Goal: Transaction & Acquisition: Book appointment/travel/reservation

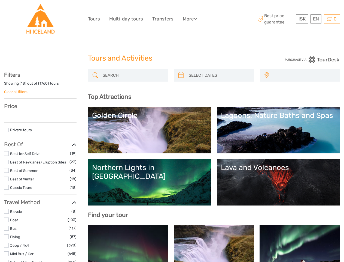
select select
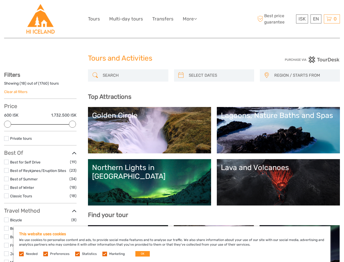
click at [147, 19] on ul "Tours Multi-day tours Transfers More Food & drink Travel Articles Food & drink …" at bounding box center [146, 19] width 117 height 8
click at [190, 19] on link "More" at bounding box center [190, 19] width 14 height 8
click at [197, 19] on icon at bounding box center [195, 18] width 3 height 5
click at [302, 19] on span "ISK" at bounding box center [302, 18] width 7 height 5
click at [316, 19] on div "EN English Español Deutsch" at bounding box center [316, 18] width 11 height 9
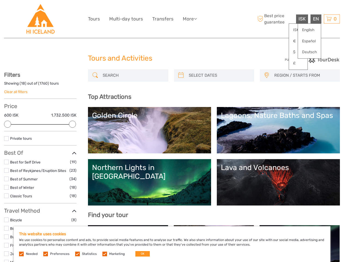
click at [332, 19] on div "0 Items Total 0 ISK Checkout The shopping cart is empty." at bounding box center [332, 18] width 16 height 9
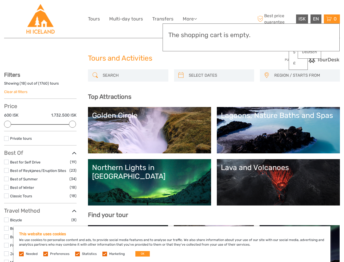
click at [8, 124] on div at bounding box center [7, 124] width 7 height 7
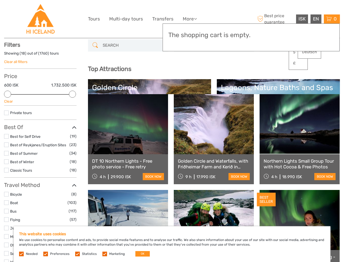
click at [181, 94] on link at bounding box center [214, 124] width 80 height 60
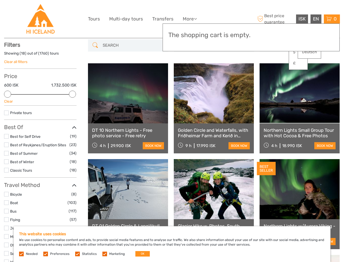
click at [219, 75] on link at bounding box center [214, 93] width 80 height 60
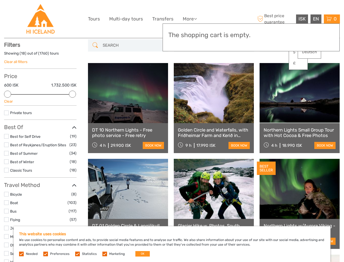
scroll to position [31, 0]
